Goal: Information Seeking & Learning: Learn about a topic

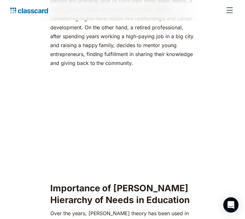
scroll to position [528, 0]
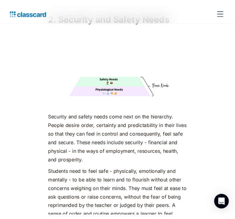
scroll to position [1222, 0]
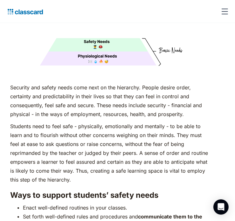
scroll to position [1137, 0]
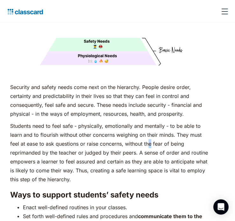
drag, startPoint x: 150, startPoint y: 136, endPoint x: 143, endPoint y: 118, distance: 19.7
click at [143, 121] on p "Students need to feel safe - physically, emotionally and mentally - to be able …" at bounding box center [109, 152] width 198 height 62
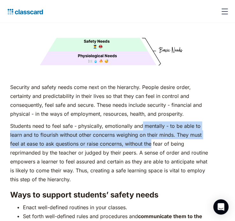
click at [143, 121] on p "Students need to feel safe - physically, emotionally and mentally - to be able …" at bounding box center [109, 152] width 198 height 62
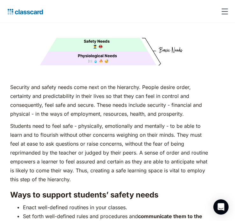
click at [142, 121] on p "Students need to feel safe - physically, emotionally and mentally - to be able …" at bounding box center [109, 152] width 198 height 62
click at [179, 38] on img at bounding box center [109, 18] width 198 height 99
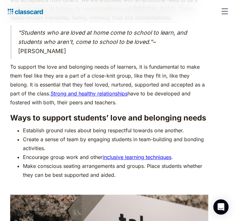
scroll to position [1753, 0]
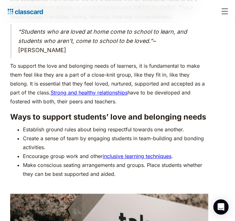
click at [118, 63] on p "To support the love and belonging needs of learners, it is fundamental to make …" at bounding box center [109, 84] width 198 height 45
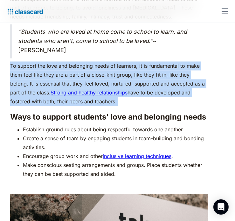
click at [118, 63] on p "To support the love and belonging needs of learners, it is fundamental to make …" at bounding box center [109, 84] width 198 height 45
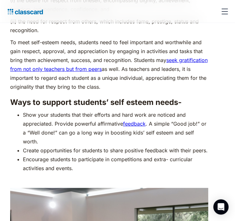
scroll to position [2288, 0]
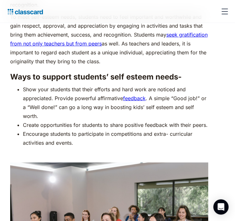
scroll to position [2314, 0]
